Goal: Task Accomplishment & Management: Use online tool/utility

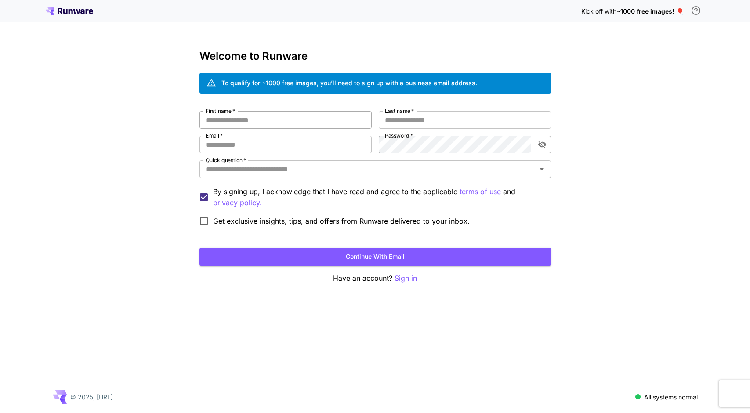
click at [286, 126] on input "First name   *" at bounding box center [286, 120] width 172 height 18
click at [290, 123] on input "First name   *" at bounding box center [286, 120] width 172 height 18
type input "****"
type input "*********"
type input "**********"
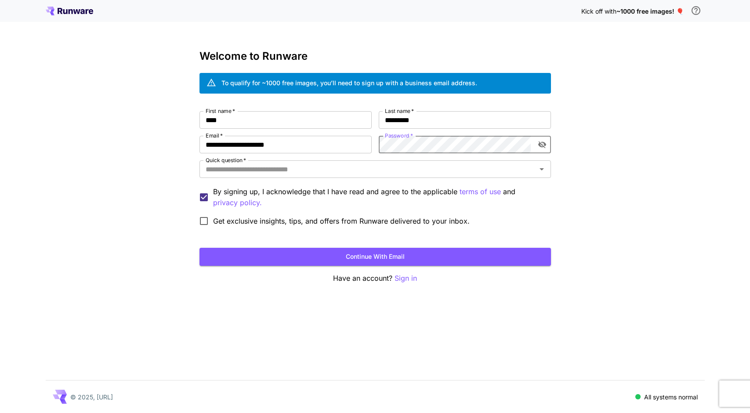
click at [540, 143] on icon "toggle password visibility" at bounding box center [542, 144] width 8 height 7
click at [540, 143] on icon "toggle password visibility" at bounding box center [542, 145] width 8 height 6
click at [352, 169] on input "Quick question   *" at bounding box center [368, 169] width 332 height 12
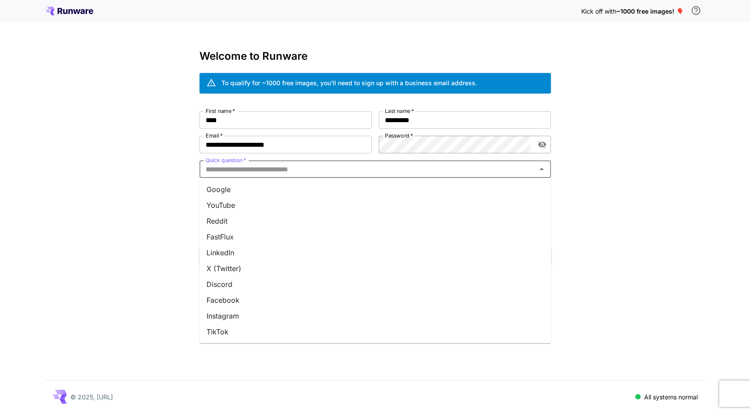
click at [280, 192] on li "Google" at bounding box center [376, 189] width 352 height 16
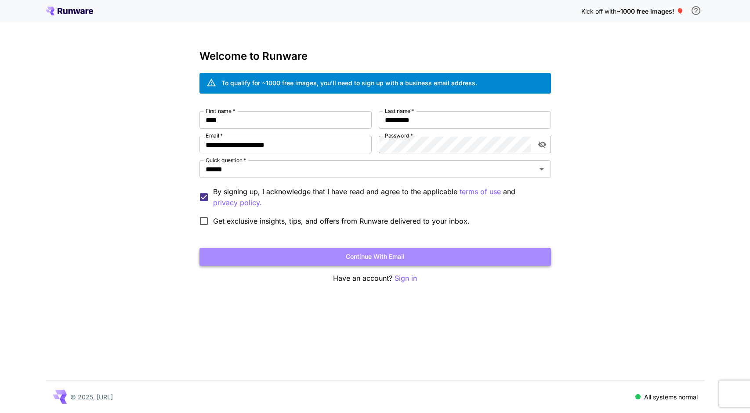
click at [275, 257] on button "Continue with email" at bounding box center [376, 257] width 352 height 18
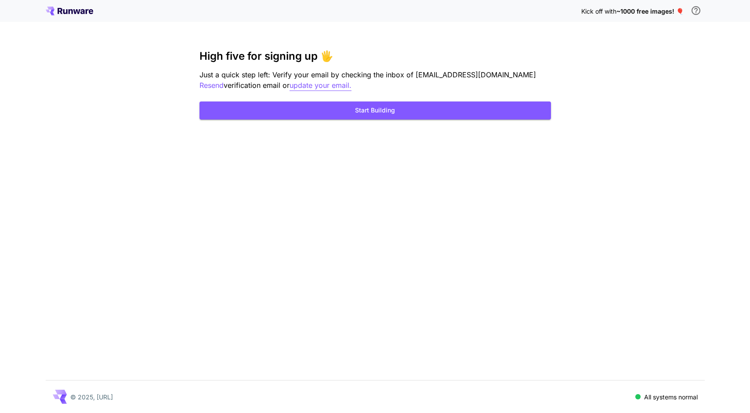
click at [303, 82] on p "update your email." at bounding box center [321, 85] width 62 height 11
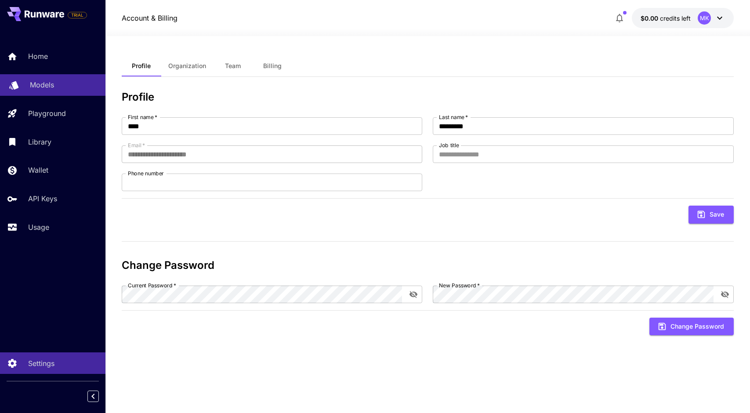
click at [51, 76] on link "Models" at bounding box center [52, 85] width 105 height 22
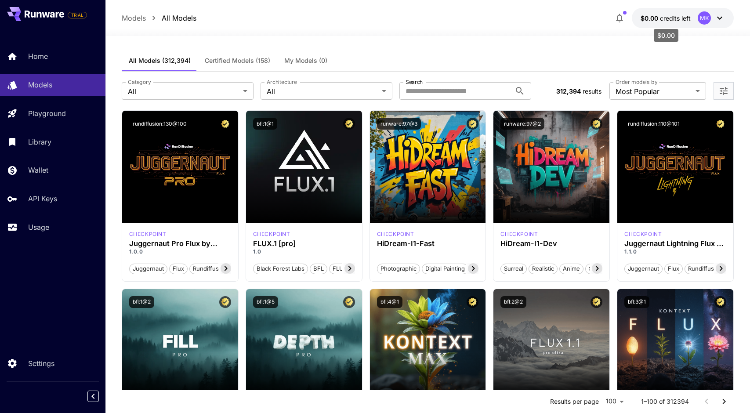
click at [665, 16] on span "credits left" at bounding box center [675, 18] width 31 height 7
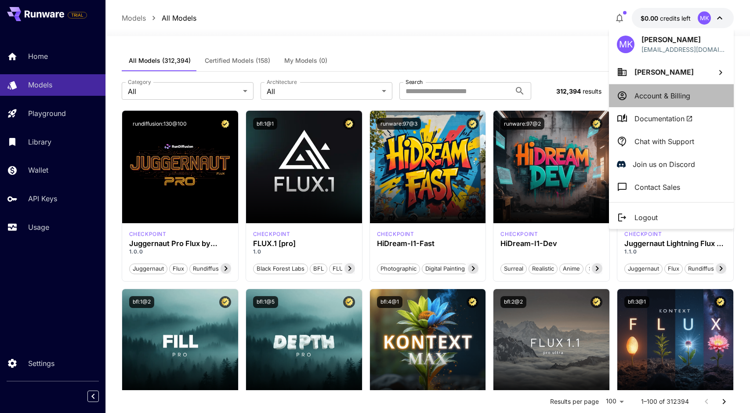
click at [640, 96] on p "Account & Billing" at bounding box center [663, 96] width 56 height 11
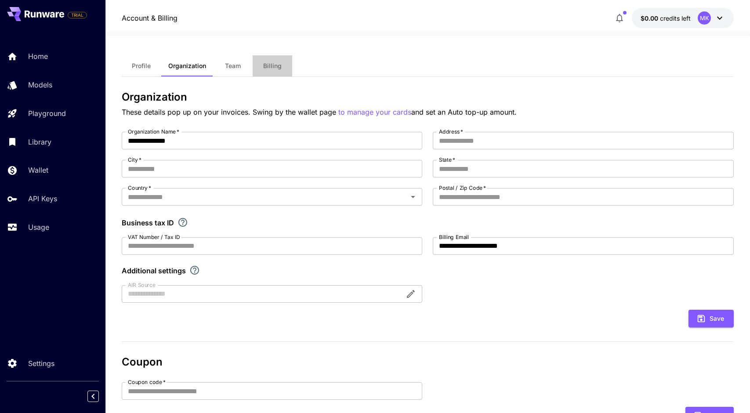
click at [264, 59] on button "Billing" at bounding box center [273, 65] width 40 height 21
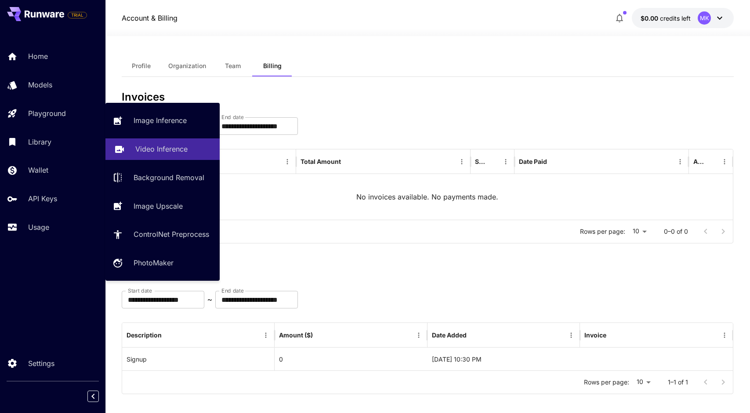
click at [145, 146] on p "Video Inference" at bounding box center [161, 149] width 52 height 11
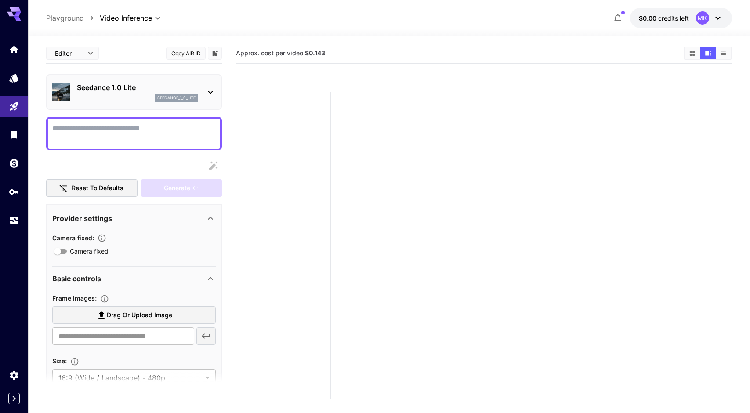
click at [213, 94] on icon at bounding box center [210, 92] width 11 height 11
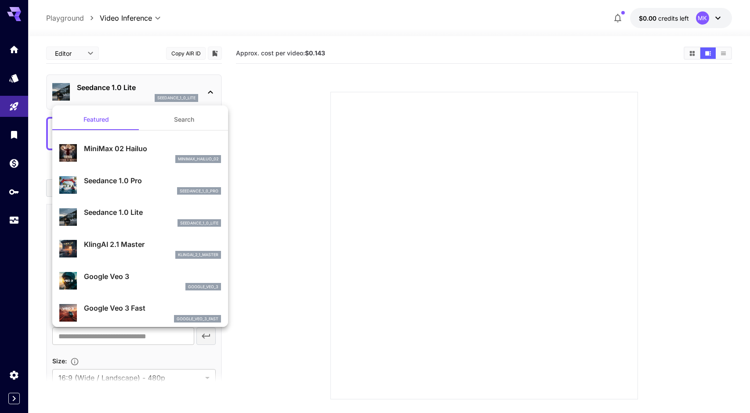
click at [213, 94] on div at bounding box center [375, 206] width 750 height 413
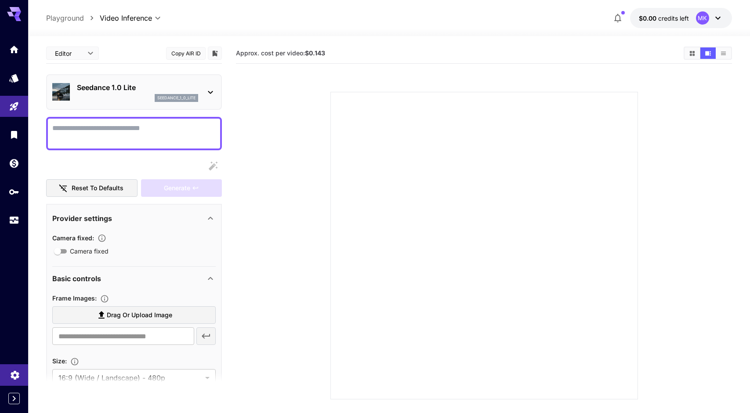
click at [16, 380] on link at bounding box center [14, 375] width 28 height 22
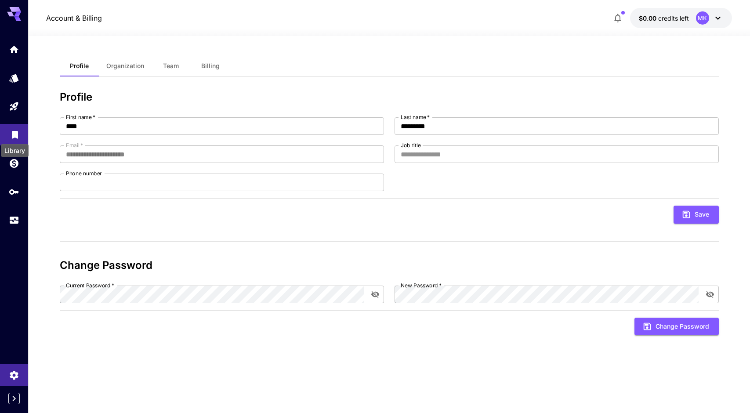
click at [18, 135] on icon "Library" at bounding box center [15, 132] width 11 height 11
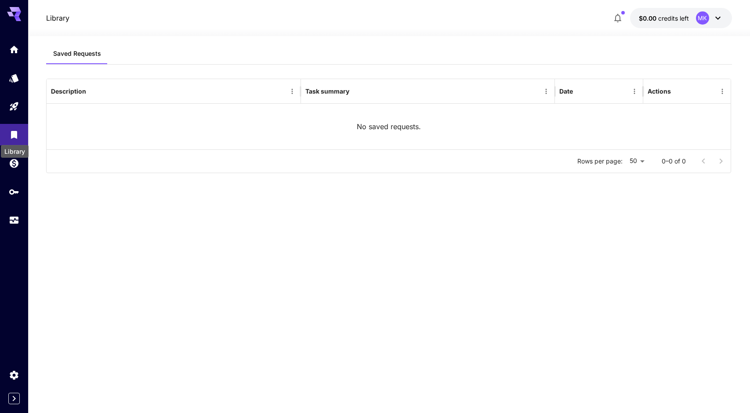
click at [20, 156] on div "Library" at bounding box center [15, 151] width 28 height 13
click at [18, 166] on div "Wallet" at bounding box center [13, 176] width 27 height 20
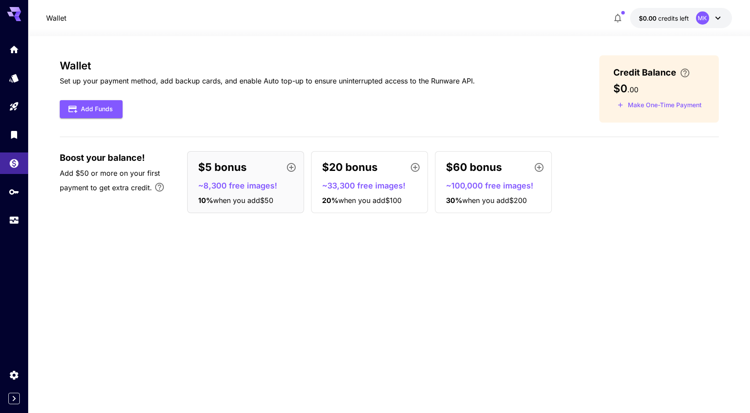
drag, startPoint x: 85, startPoint y: 156, endPoint x: 83, endPoint y: 200, distance: 43.6
click at [83, 200] on div "Boost your balance! Add $50 or more on your first payment to get extra credit. …" at bounding box center [389, 182] width 659 height 62
click at [11, 124] on link at bounding box center [14, 135] width 28 height 22
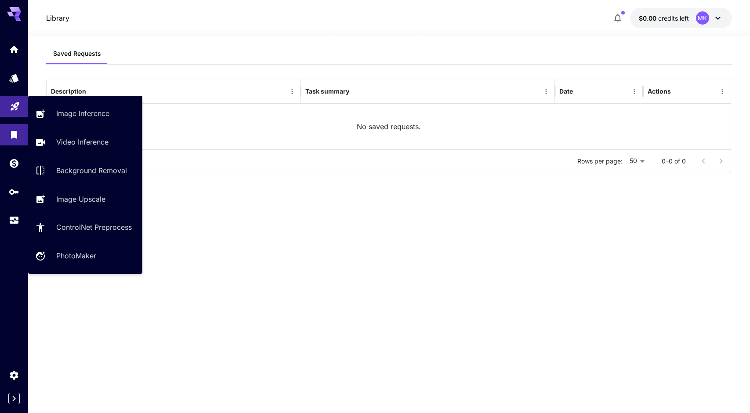
click at [14, 103] on icon "Playground" at bounding box center [15, 104] width 8 height 8
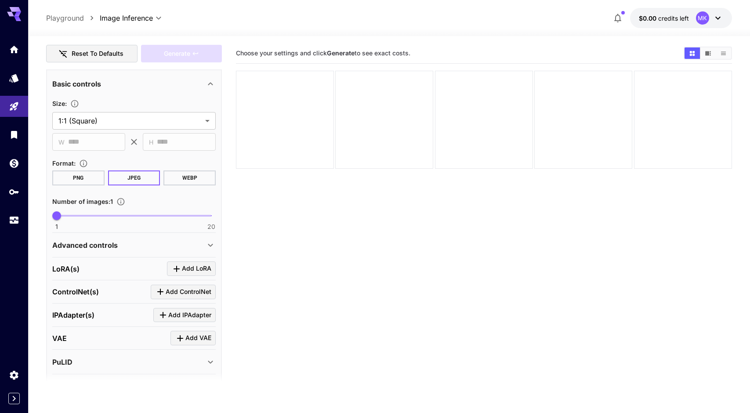
scroll to position [186, 0]
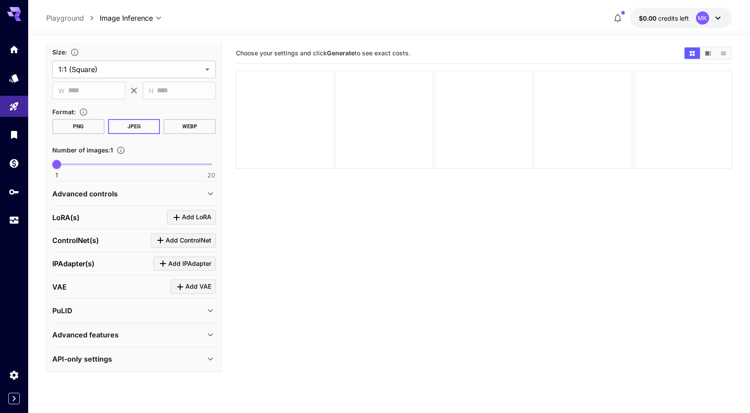
click at [123, 240] on div "ControlNet(s) Add ControlNet" at bounding box center [133, 240] width 163 height 15
click at [180, 214] on icon "Click to add LoRA" at bounding box center [176, 217] width 11 height 11
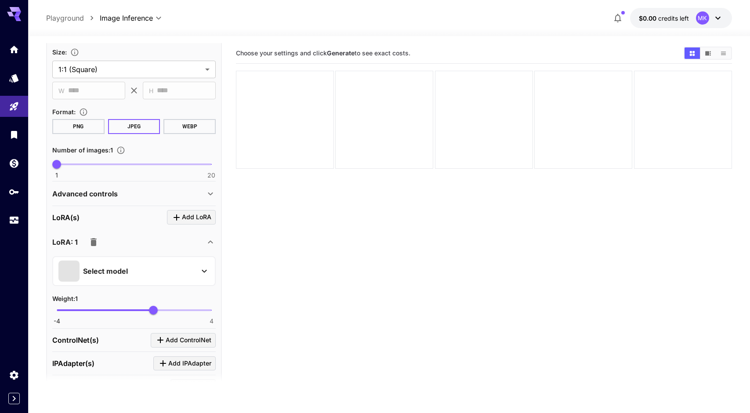
click at [149, 274] on div "Select model" at bounding box center [126, 271] width 137 height 21
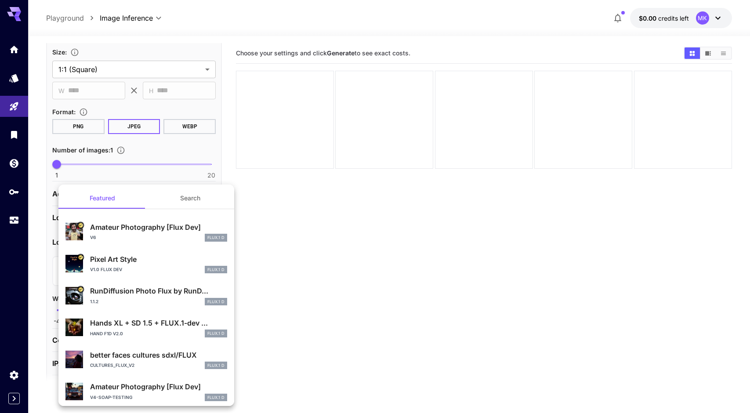
scroll to position [0, 0]
click at [131, 167] on div at bounding box center [375, 206] width 750 height 413
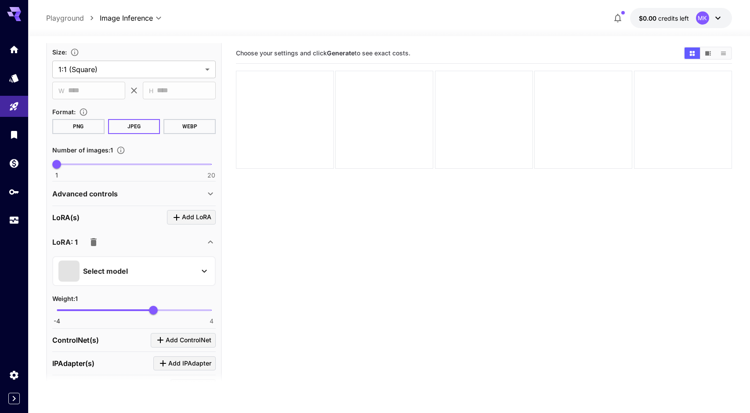
click at [94, 197] on p "Advanced controls" at bounding box center [84, 194] width 65 height 11
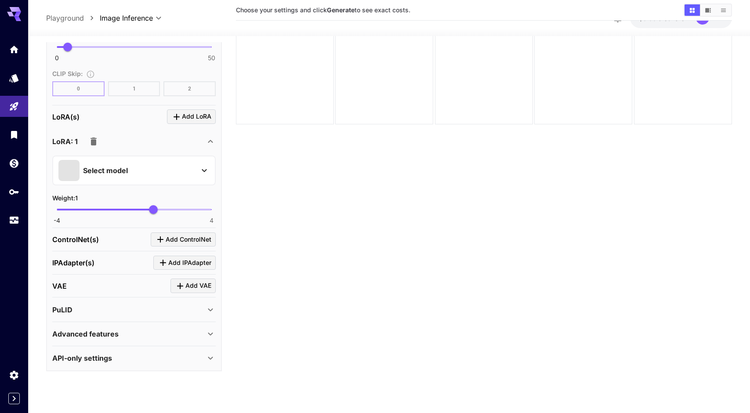
scroll to position [69, 0]
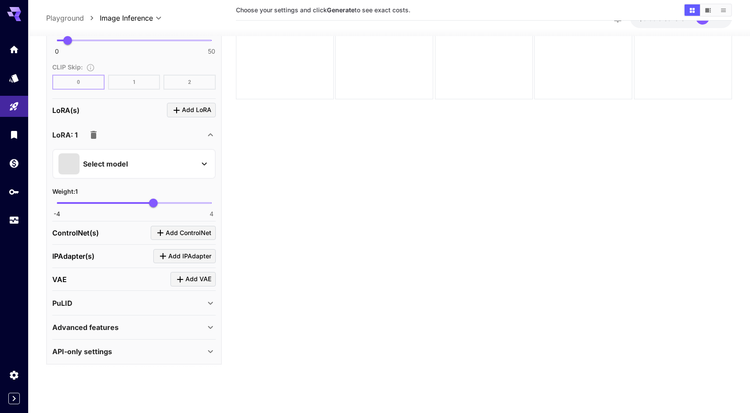
click at [131, 335] on div "Advanced features" at bounding box center [133, 327] width 163 height 21
